Goal: Information Seeking & Learning: Check status

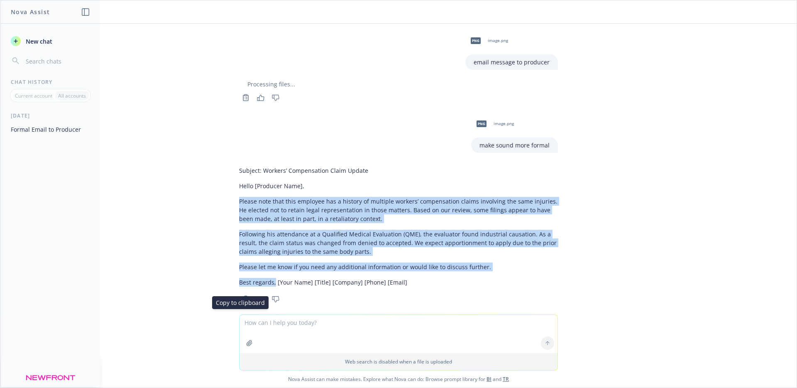
scroll to position [10, 0]
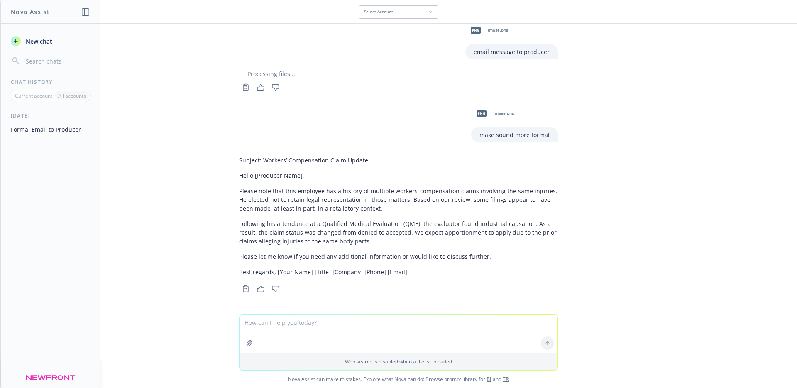
click at [135, 237] on div "png image.png email message to producer Processing files... Copy to clipboard T…" at bounding box center [398, 169] width 796 height 290
click at [166, 135] on div "png image.png email message to producer Processing files... Copy to clipboard T…" at bounding box center [398, 169] width 796 height 290
click at [412, 7] on button "Select Account" at bounding box center [399, 11] width 80 height 13
click at [200, 111] on div "png image.png email message to producer Processing files... Copy to clipboard T…" at bounding box center [398, 169] width 796 height 290
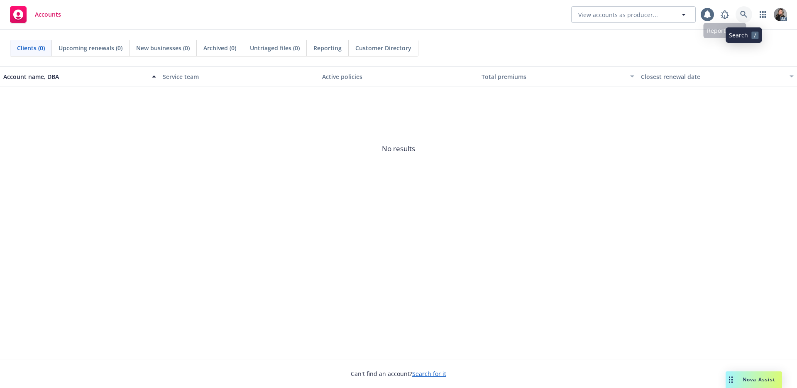
click at [739, 14] on link at bounding box center [743, 14] width 17 height 17
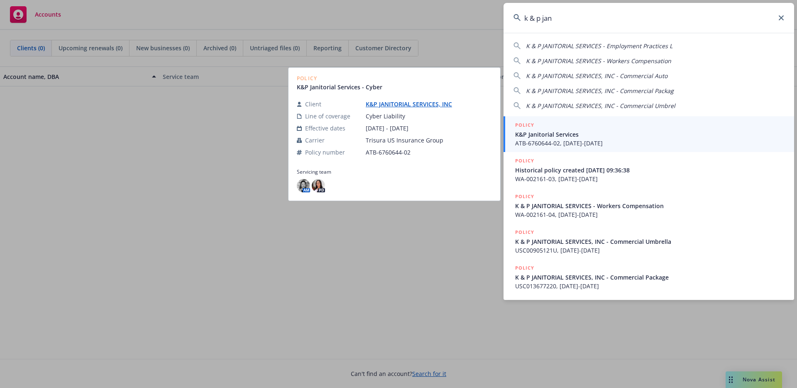
type input "k & p jan"
click at [441, 102] on link "K&P JANITORIAL SERVICES, INC" at bounding box center [412, 104] width 93 height 8
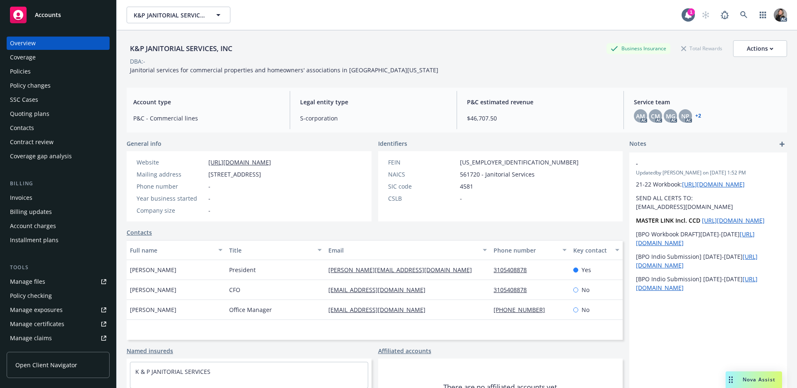
click at [33, 71] on div "Policies" at bounding box center [58, 71] width 96 height 13
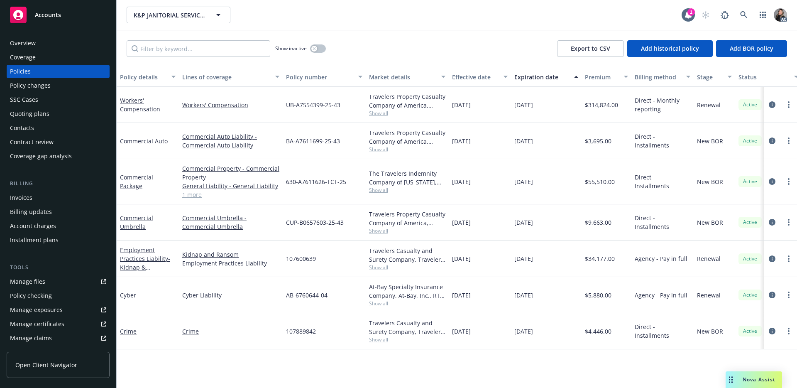
click at [37, 339] on div "Manage claims" at bounding box center [31, 337] width 42 height 13
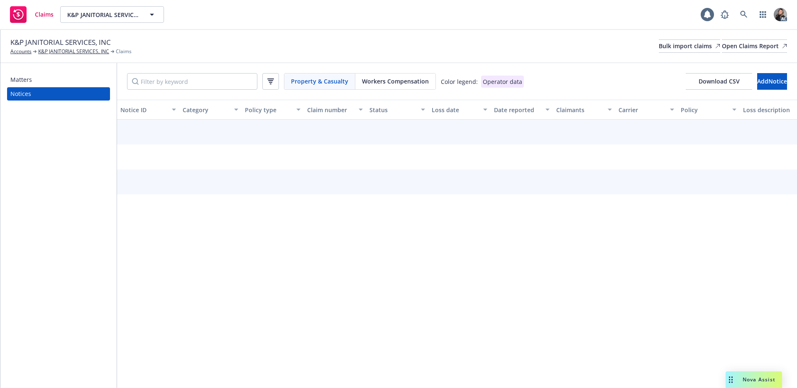
click at [402, 80] on span "Workers Compensation" at bounding box center [395, 81] width 67 height 9
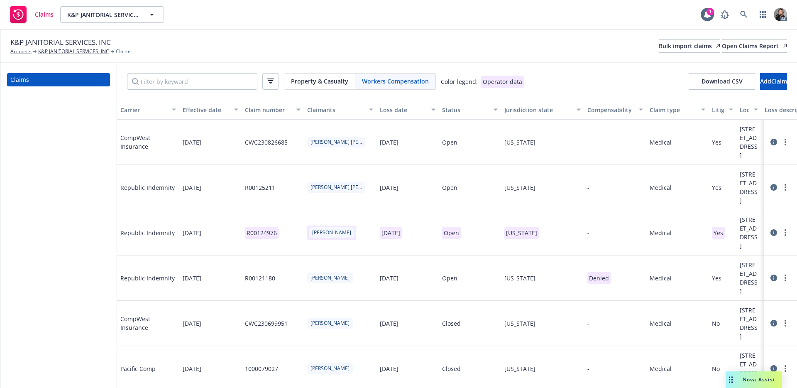
click at [464, 107] on div "Status" at bounding box center [465, 109] width 46 height 9
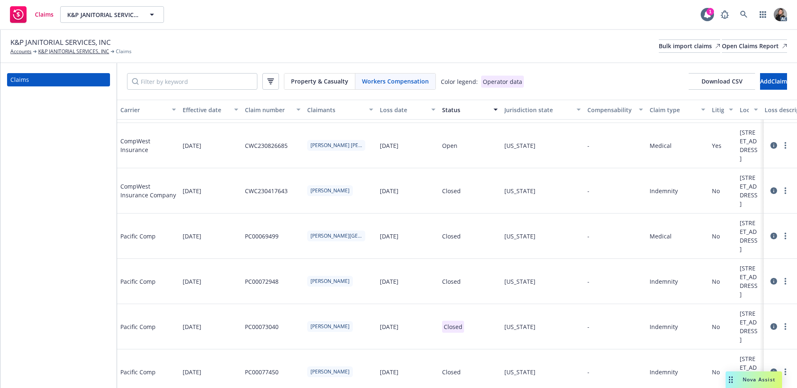
scroll to position [309, 0]
drag, startPoint x: 290, startPoint y: 228, endPoint x: 247, endPoint y: 227, distance: 42.7
click at [247, 166] on div "CWC230826685" at bounding box center [273, 143] width 62 height 45
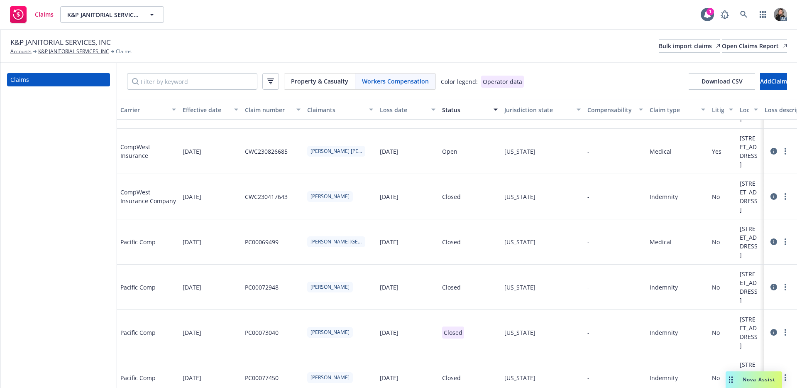
click at [518, 34] on div "K&P JANITORIAL SERVICES, INC Accounts K&P JANITORIAL SERVICES, INC Claims Bulk …" at bounding box center [398, 46] width 796 height 33
click at [515, 51] on div "K&P JANITORIAL SERVICES, INC Accounts K&P JANITORIAL SERVICES, INC Claims Bulk …" at bounding box center [398, 46] width 776 height 18
click at [537, 46] on div "K&P JANITORIAL SERVICES, INC Accounts K&P JANITORIAL SERVICES, INC Claims Bulk …" at bounding box center [398, 46] width 776 height 18
click at [430, 50] on div "K&P JANITORIAL SERVICES, INC Accounts K&P JANITORIAL SERVICES, INC Claims Bulk …" at bounding box center [398, 46] width 776 height 18
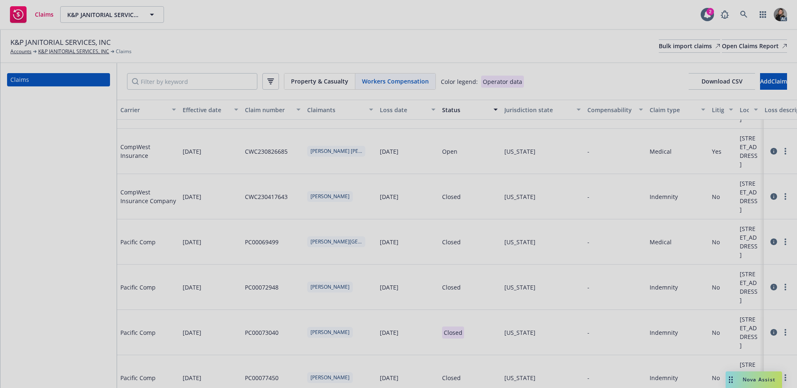
click at [749, 17] on div at bounding box center [398, 194] width 797 height 388
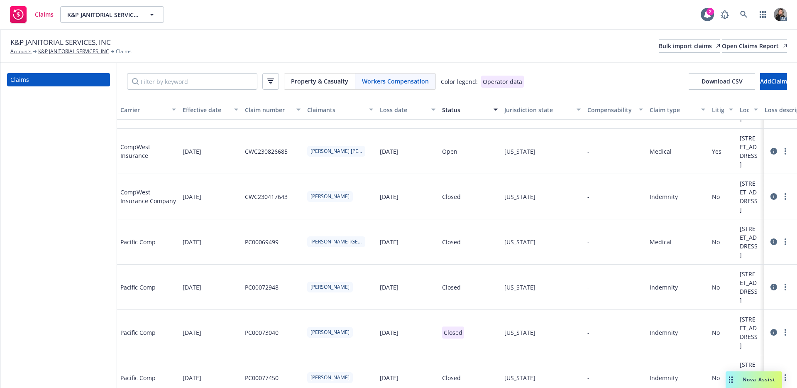
click at [747, 15] on div at bounding box center [398, 194] width 797 height 388
click at [742, 15] on icon at bounding box center [743, 14] width 7 height 7
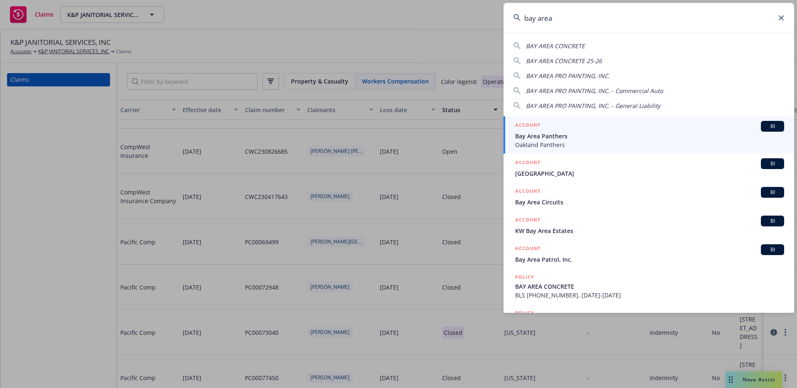
type input "bay area"
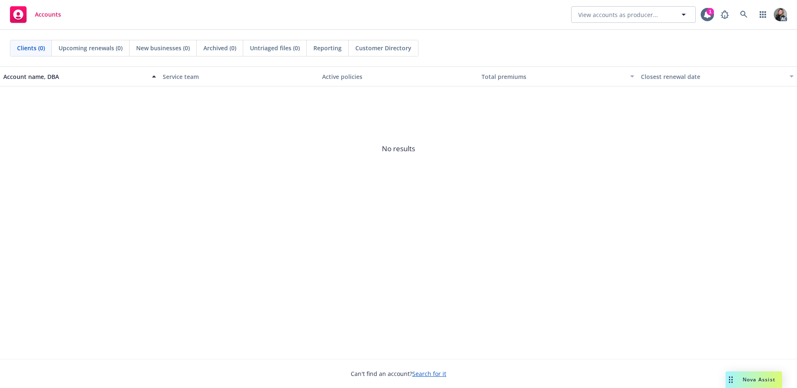
click at [519, 32] on div "Clients (0) Upcoming renewals (0) New businesses (0) Archived (0) Untriaged fil…" at bounding box center [398, 48] width 797 height 37
